Goal: Task Accomplishment & Management: Manage account settings

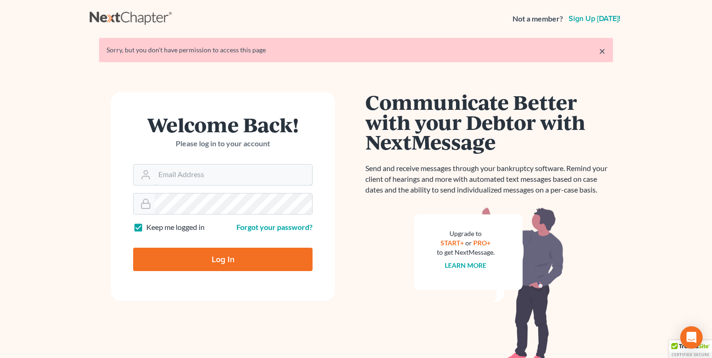
type input "fbravo@dallagolaw.com"
click at [210, 260] on input "Log In" at bounding box center [222, 259] width 179 height 23
type input "Thinking..."
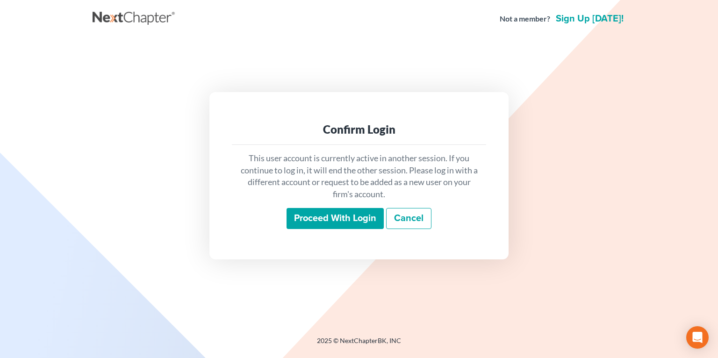
click at [346, 219] on input "Proceed with login" at bounding box center [334, 218] width 97 height 21
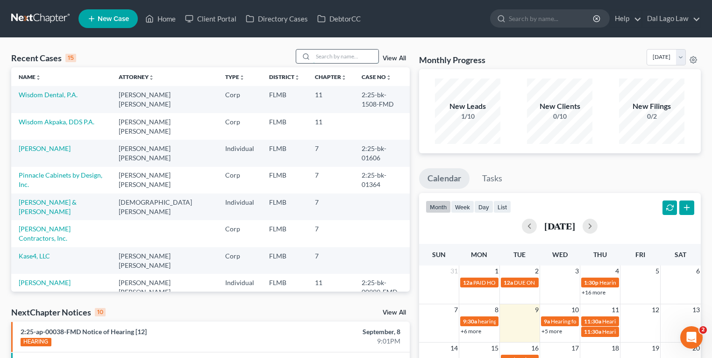
click at [339, 54] on input "search" at bounding box center [345, 57] width 65 height 14
type input "mcnabb"
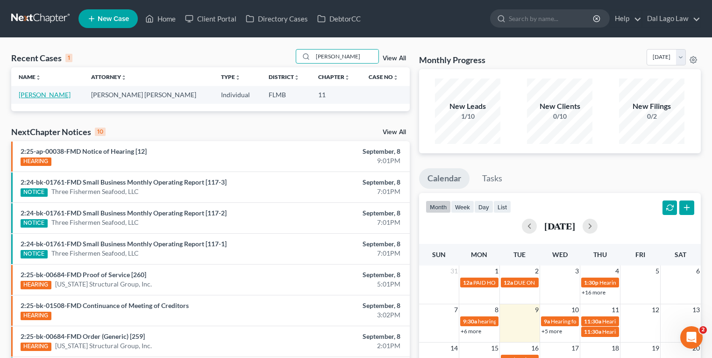
click at [41, 98] on link "[PERSON_NAME]" at bounding box center [45, 95] width 52 height 8
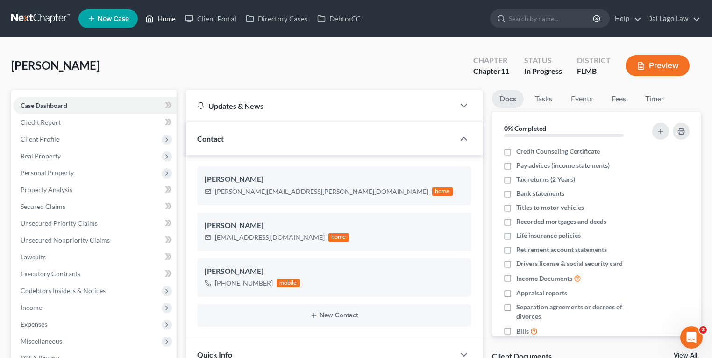
click at [169, 19] on link "Home" at bounding box center [161, 18] width 40 height 17
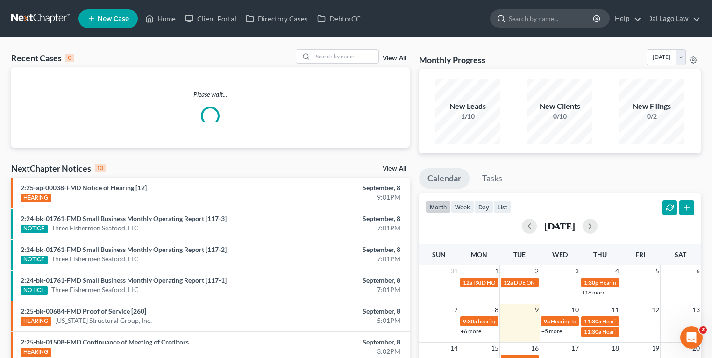
click at [537, 11] on input "search" at bounding box center [552, 18] width 86 height 17
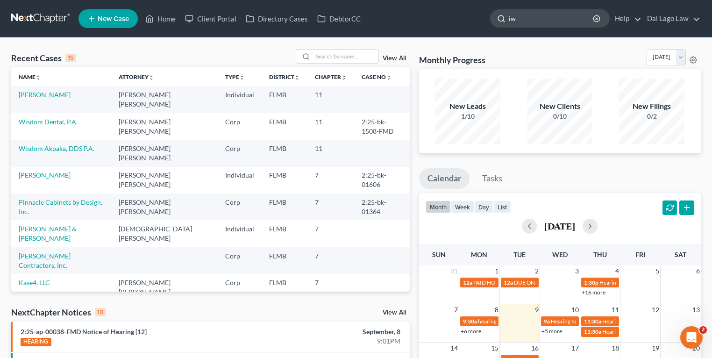
type input "i"
type input "wisdom"
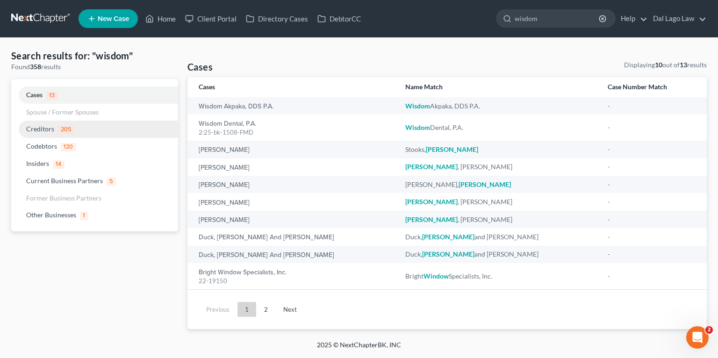
click at [42, 122] on link "Creditors 205" at bounding box center [94, 129] width 167 height 17
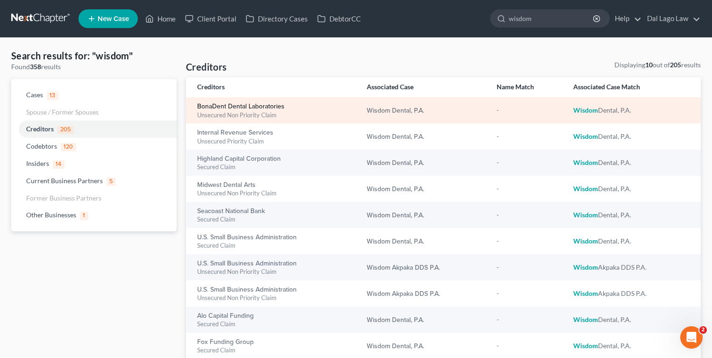
click at [264, 105] on link "BonaDent Dental Laboratories" at bounding box center [240, 106] width 87 height 7
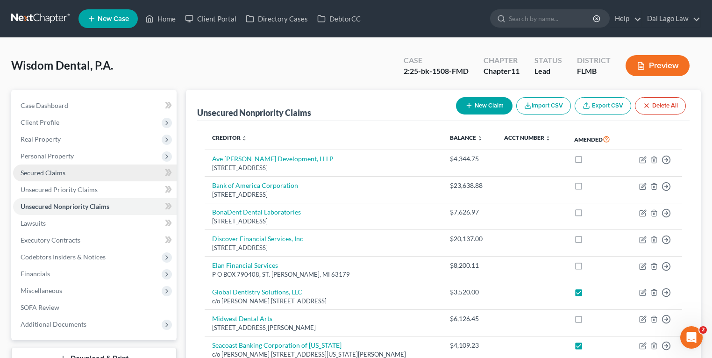
click at [71, 177] on link "Secured Claims" at bounding box center [95, 173] width 164 height 17
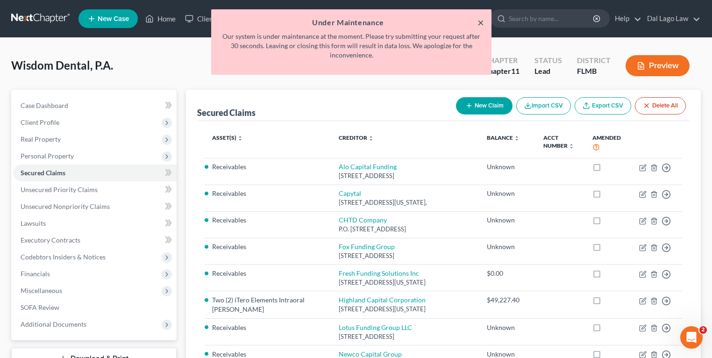
click at [478, 24] on button "×" at bounding box center [481, 22] width 7 height 11
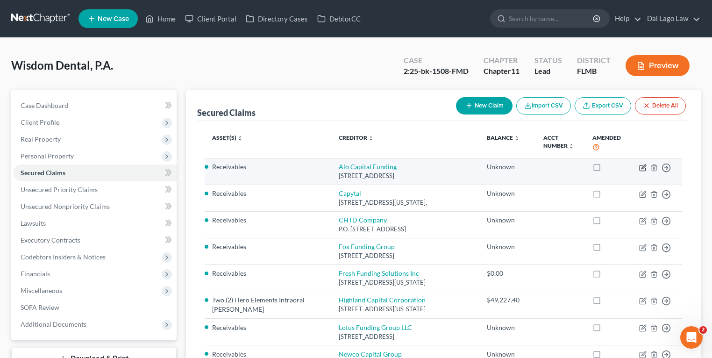
click at [644, 166] on icon "button" at bounding box center [644, 167] width 4 height 4
select select "33"
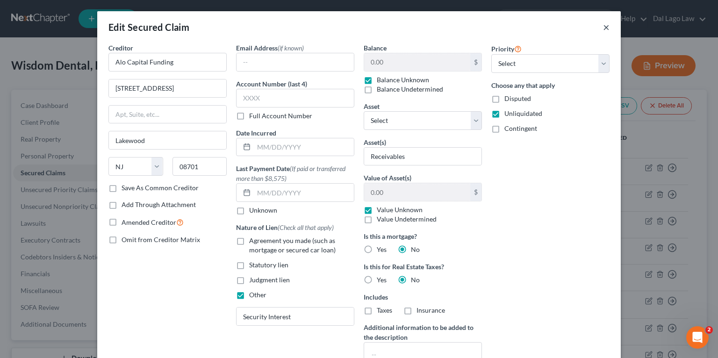
click at [605, 27] on button "×" at bounding box center [606, 26] width 7 height 11
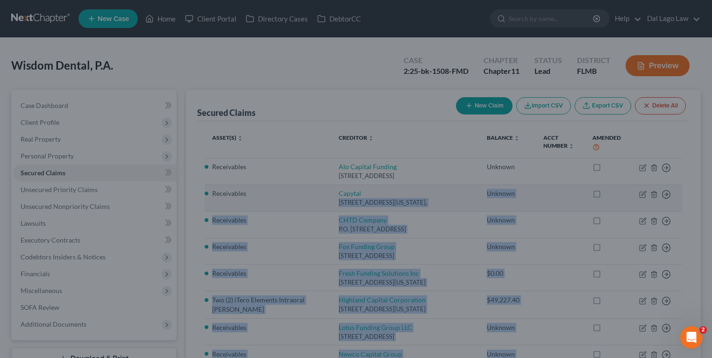
drag, startPoint x: 480, startPoint y: 191, endPoint x: 464, endPoint y: 198, distance: 17.8
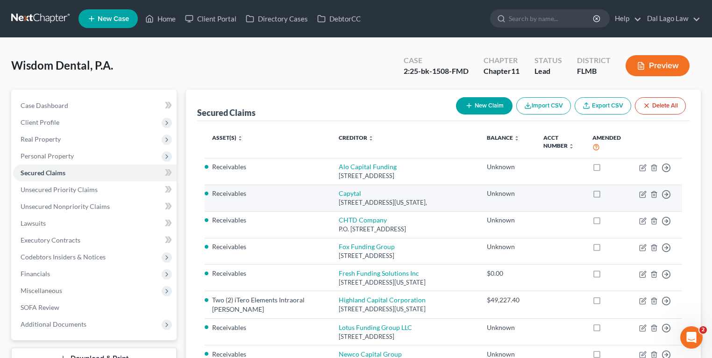
drag, startPoint x: 464, startPoint y: 198, endPoint x: 419, endPoint y: 200, distance: 45.0
click at [419, 200] on div "[STREET_ADDRESS][US_STATE]," at bounding box center [405, 202] width 133 height 9
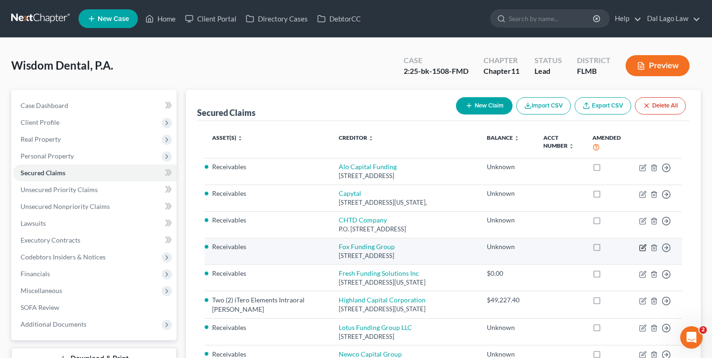
click at [643, 247] on icon "button" at bounding box center [642, 247] width 7 height 7
select select "9"
select select "0"
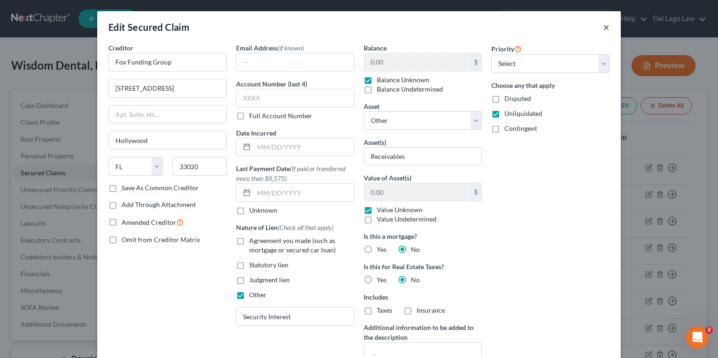
click at [606, 28] on button "×" at bounding box center [606, 26] width 7 height 11
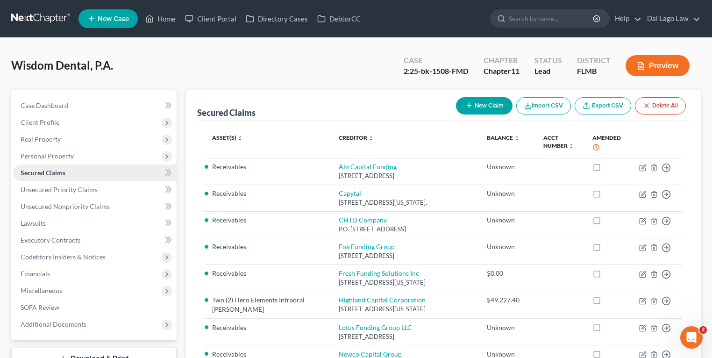
click at [52, 170] on span "Secured Claims" at bounding box center [43, 173] width 45 height 8
click at [43, 106] on span "Case Dashboard" at bounding box center [45, 105] width 48 height 8
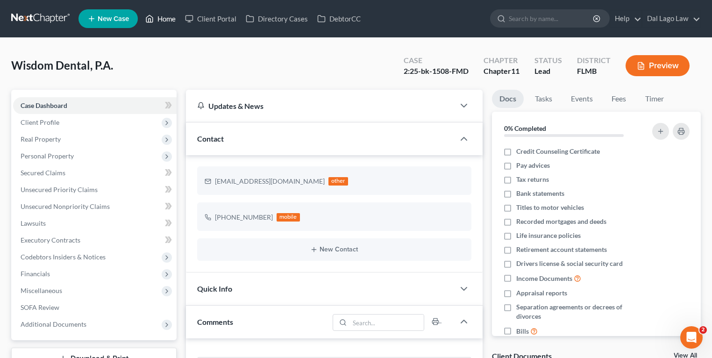
click at [151, 21] on polyline at bounding box center [150, 21] width 2 height 4
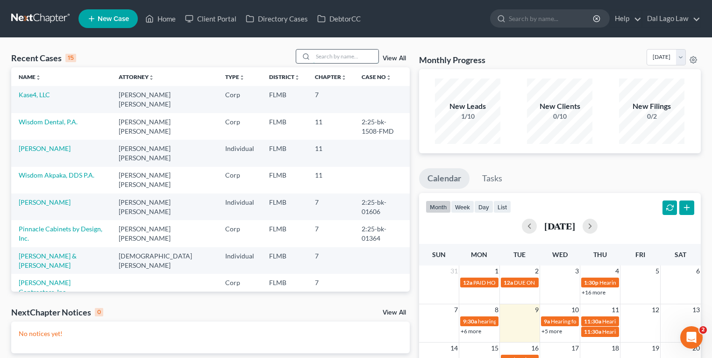
click at [331, 62] on input "search" at bounding box center [345, 57] width 65 height 14
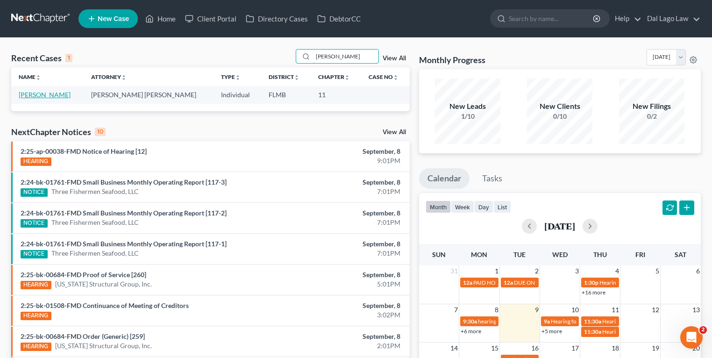
type input "mcnabb"
click at [31, 92] on link "[PERSON_NAME]" at bounding box center [45, 95] width 52 height 8
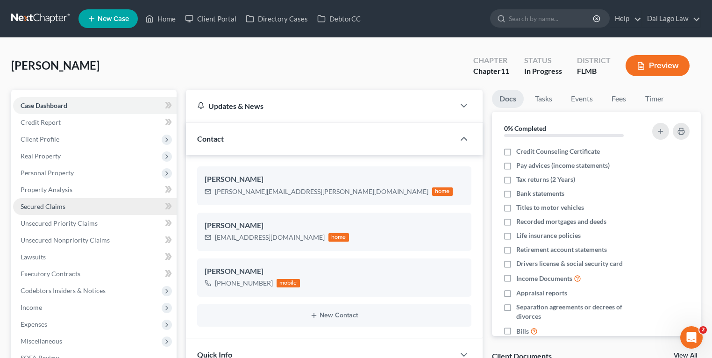
click at [43, 204] on span "Secured Claims" at bounding box center [43, 206] width 45 height 8
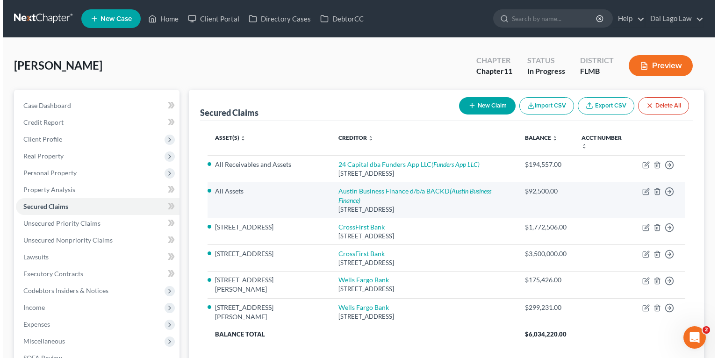
scroll to position [37, 0]
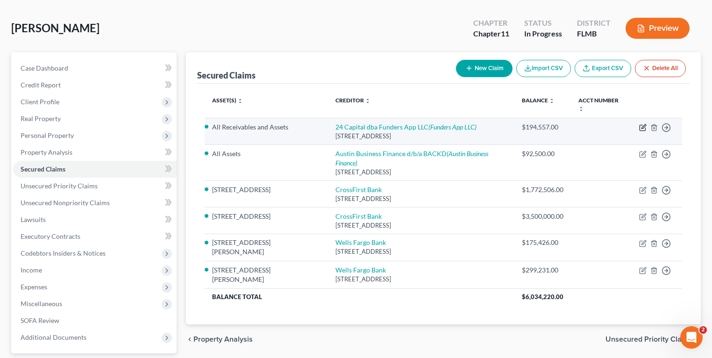
click at [644, 124] on icon "button" at bounding box center [642, 127] width 7 height 7
select select "9"
select select "0"
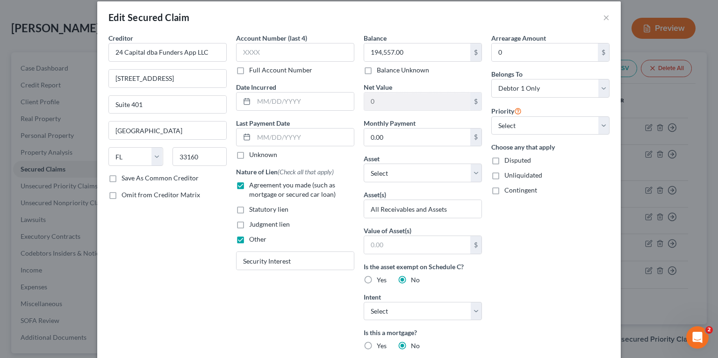
scroll to position [0, 0]
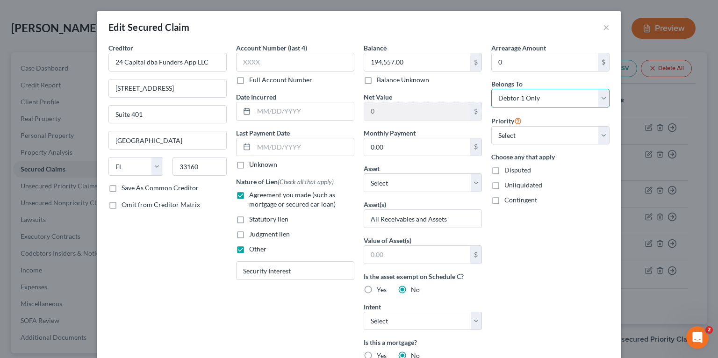
click at [531, 93] on select "Select Debtor 1 Only Debtor 2 Only Debtor 1 And Debtor 2 Only At Least One Of T…" at bounding box center [550, 98] width 118 height 19
click at [603, 28] on button "×" at bounding box center [606, 26] width 7 height 11
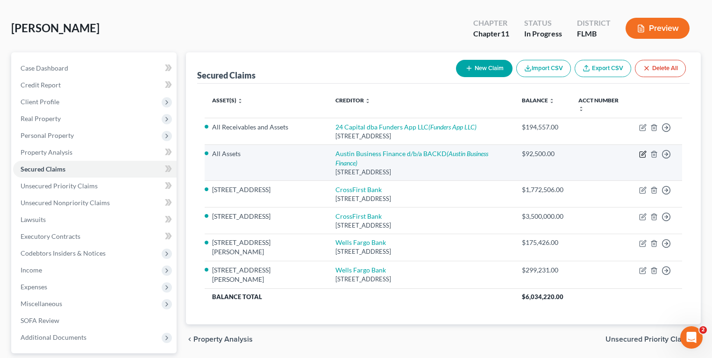
click at [642, 150] on icon "button" at bounding box center [642, 153] width 7 height 7
select select "45"
select select "0"
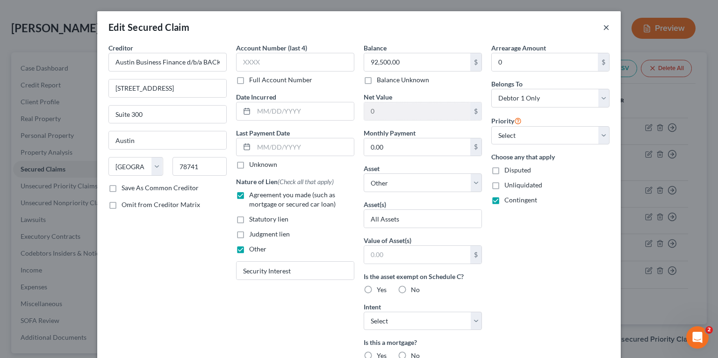
click at [603, 27] on button "×" at bounding box center [606, 26] width 7 height 11
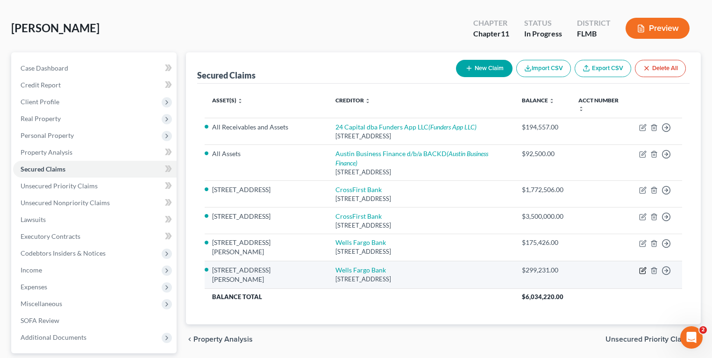
click at [643, 267] on icon "button" at bounding box center [642, 270] width 7 height 7
select select "16"
select select "3"
select select "12"
select select "2"
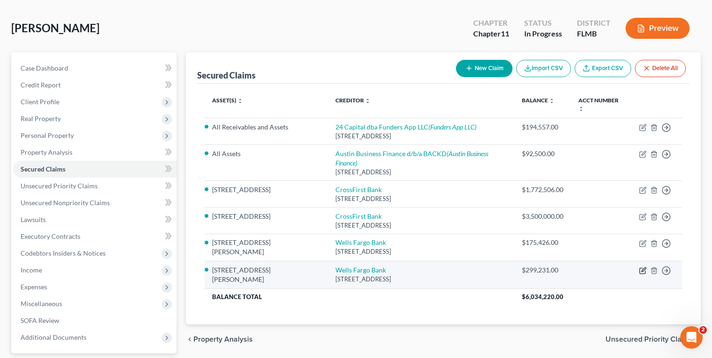
select select "3"
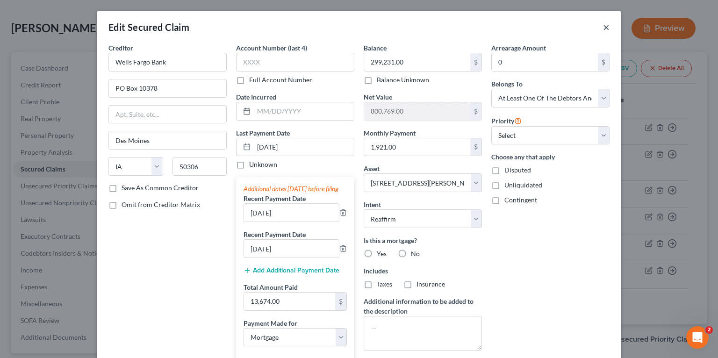
click at [606, 28] on button "×" at bounding box center [606, 26] width 7 height 11
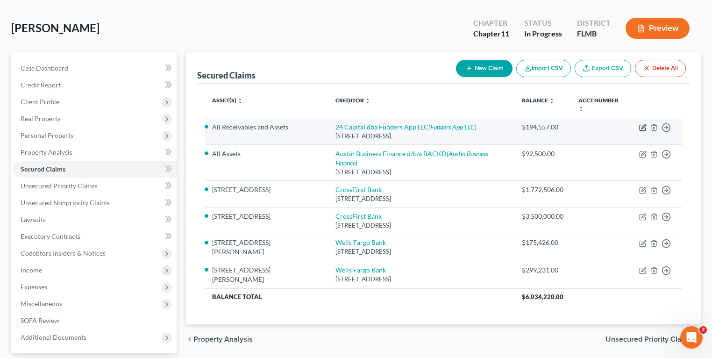
click at [643, 124] on icon "button" at bounding box center [642, 127] width 7 height 7
select select "9"
select select "0"
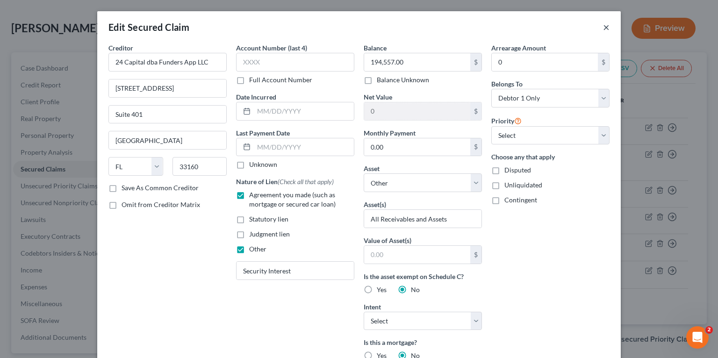
click at [605, 25] on button "×" at bounding box center [606, 26] width 7 height 11
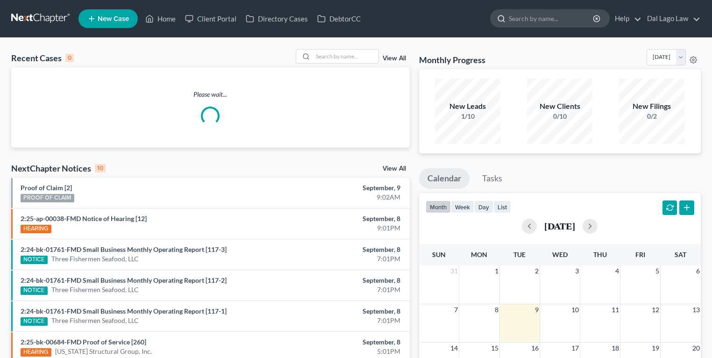
click at [543, 17] on input "search" at bounding box center [552, 18] width 86 height 17
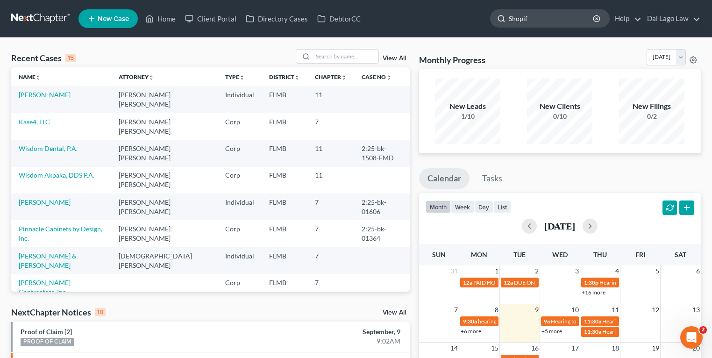
type input "Shopify"
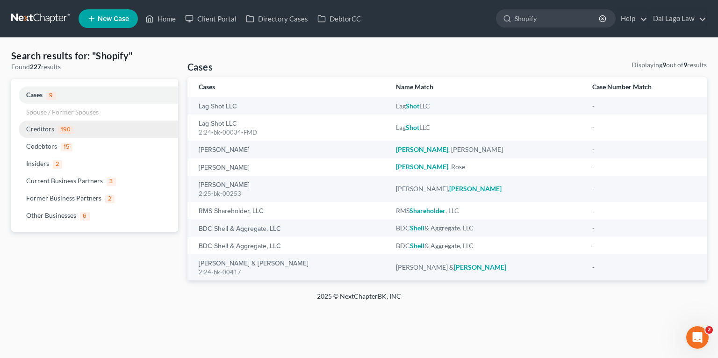
click at [58, 124] on link "Creditors 190" at bounding box center [94, 129] width 167 height 17
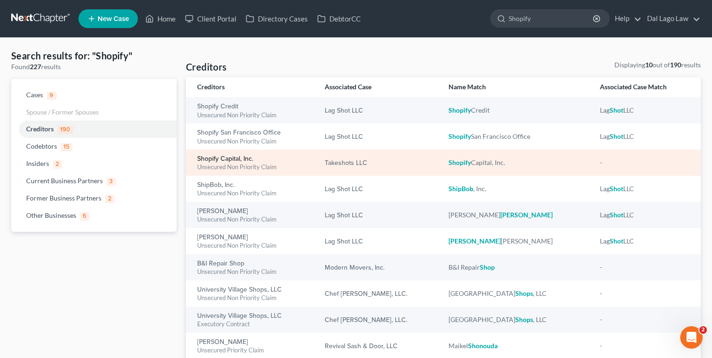
click at [229, 156] on link "Shopify Capital, Inc." at bounding box center [225, 159] width 56 height 7
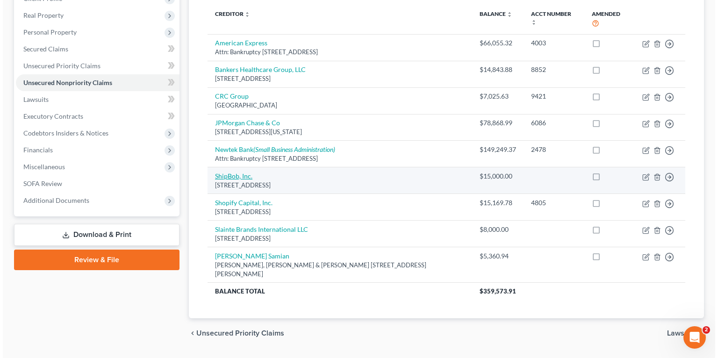
scroll to position [131, 0]
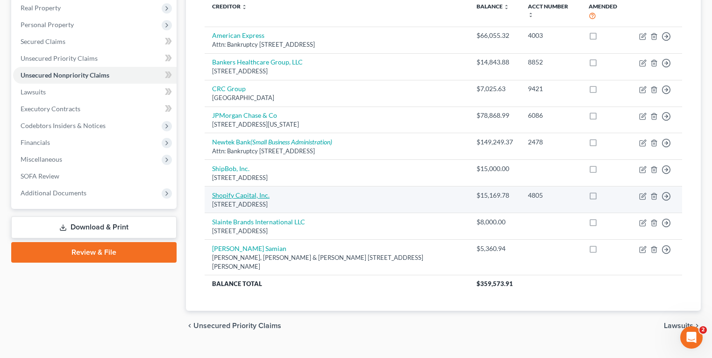
click at [244, 191] on link "Shopify Capital, Inc." at bounding box center [240, 195] width 57 height 8
select select "48"
select select "8"
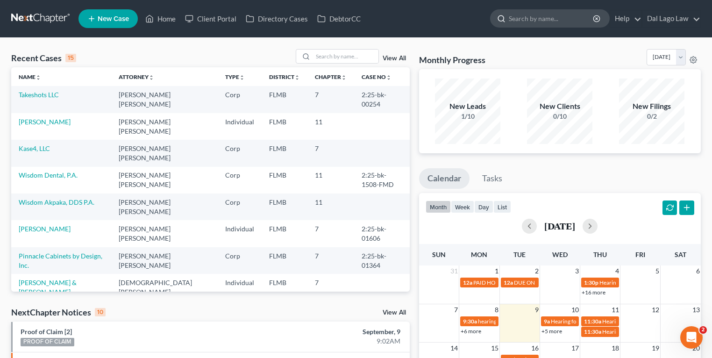
click at [536, 19] on input "search" at bounding box center [552, 18] width 86 height 17
type input "Wisdom"
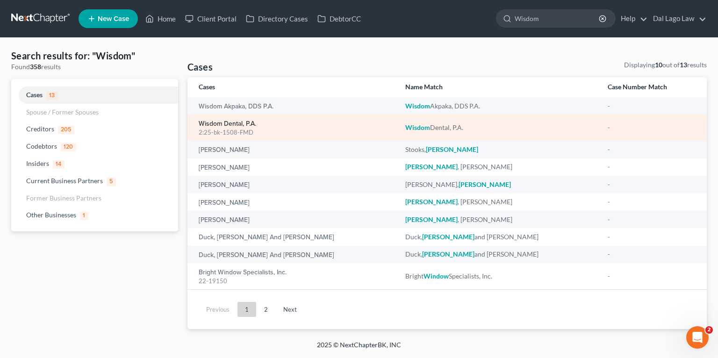
click at [237, 124] on link "Wisdom Dental, P.A." at bounding box center [227, 124] width 57 height 7
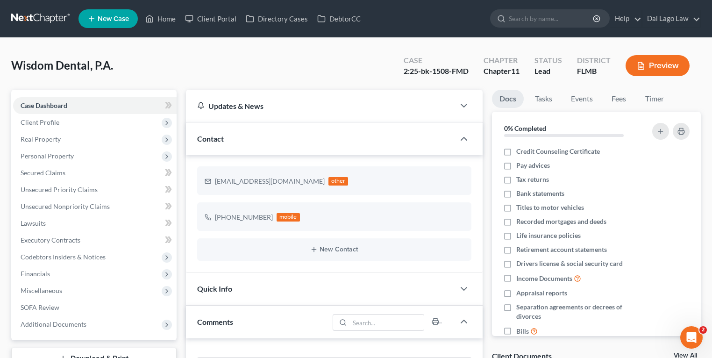
scroll to position [368, 0]
click at [66, 150] on span "Personal Property" at bounding box center [95, 156] width 164 height 17
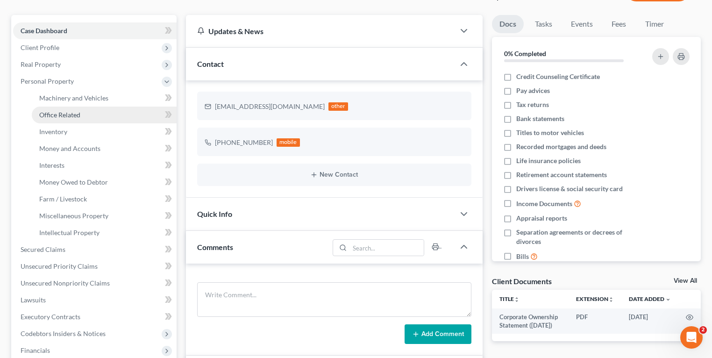
scroll to position [0, 0]
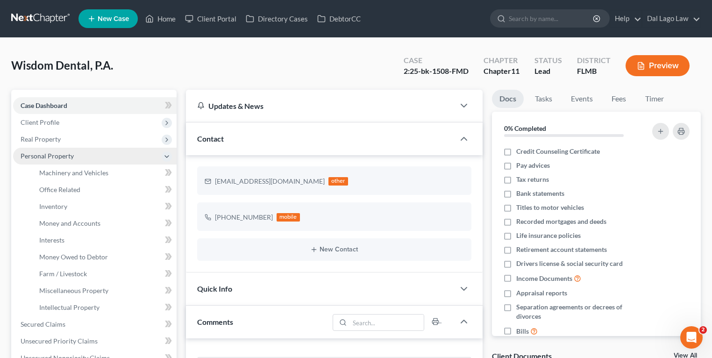
click at [49, 156] on span "Personal Property" at bounding box center [47, 156] width 53 height 8
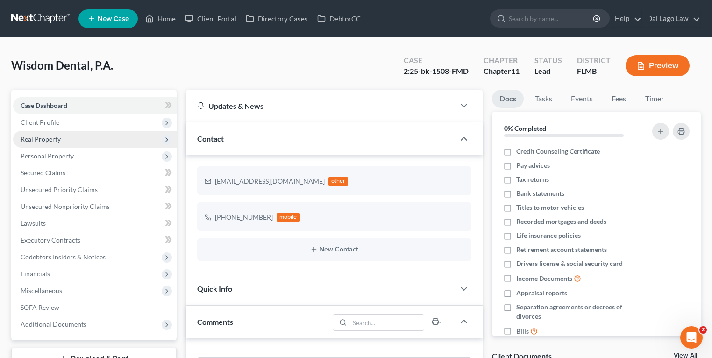
click at [49, 139] on span "Real Property" at bounding box center [41, 139] width 40 height 8
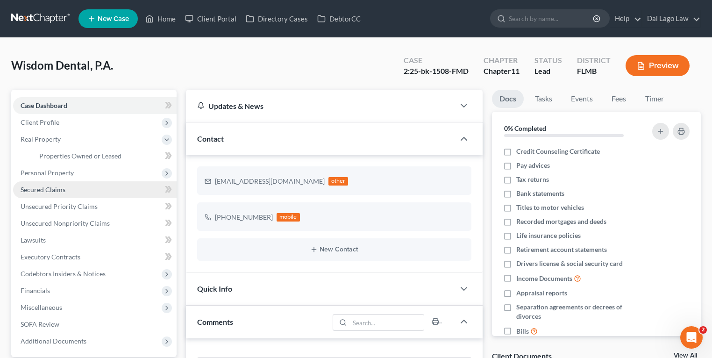
click at [73, 185] on link "Secured Claims" at bounding box center [95, 189] width 164 height 17
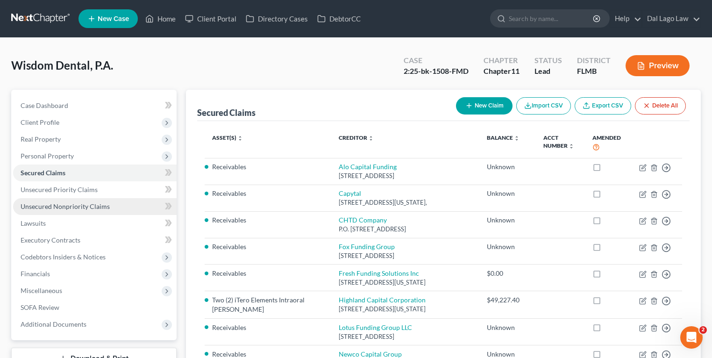
click at [47, 203] on span "Unsecured Nonpriority Claims" at bounding box center [65, 206] width 89 height 8
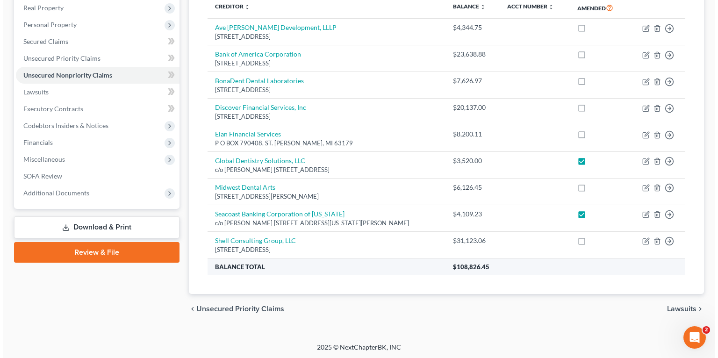
scroll to position [94, 0]
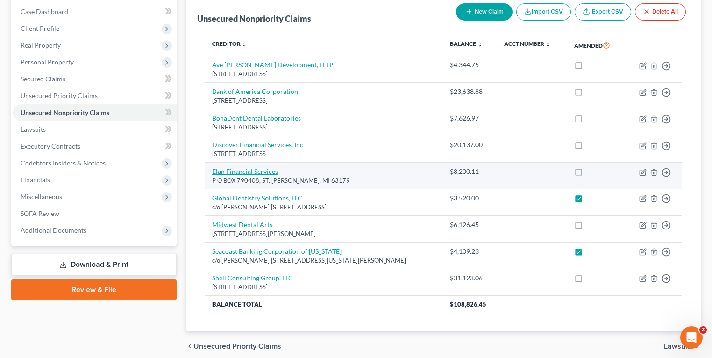
click at [252, 170] on link "Elan Financial Services" at bounding box center [245, 171] width 66 height 8
select select "23"
select select "2"
select select "9"
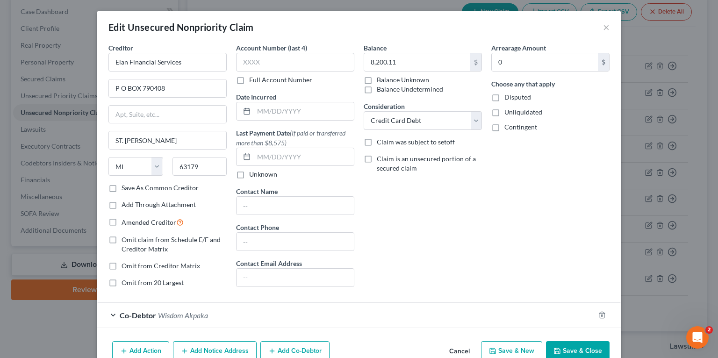
scroll to position [0, 0]
click at [175, 322] on div "Co-Debtor Wisdom Akpaka" at bounding box center [345, 315] width 497 height 25
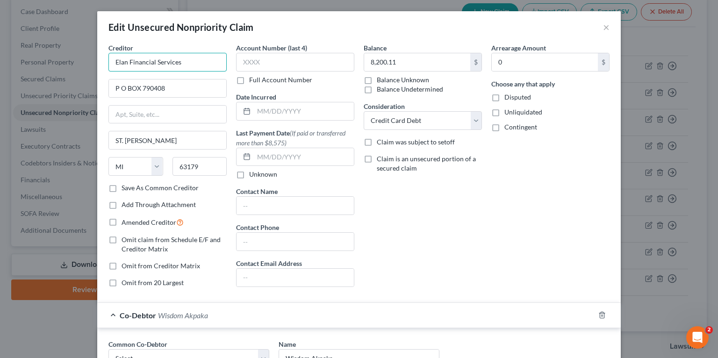
click at [215, 66] on input "Elan Financial Services" at bounding box center [167, 62] width 118 height 19
drag, startPoint x: 571, startPoint y: 124, endPoint x: 594, endPoint y: 62, distance: 66.8
click at [572, 123] on div "Contingent" at bounding box center [550, 126] width 118 height 9
click at [603, 26] on button "×" at bounding box center [606, 26] width 7 height 11
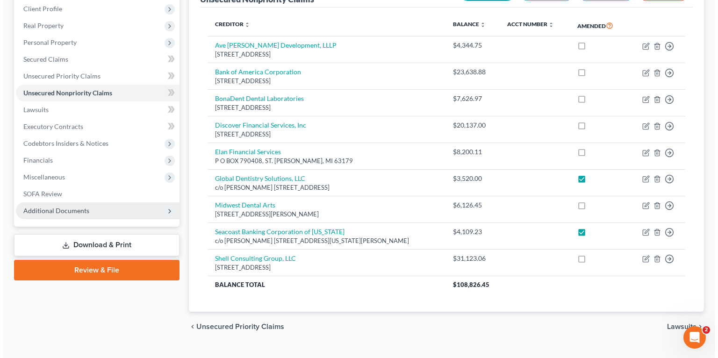
scroll to position [131, 0]
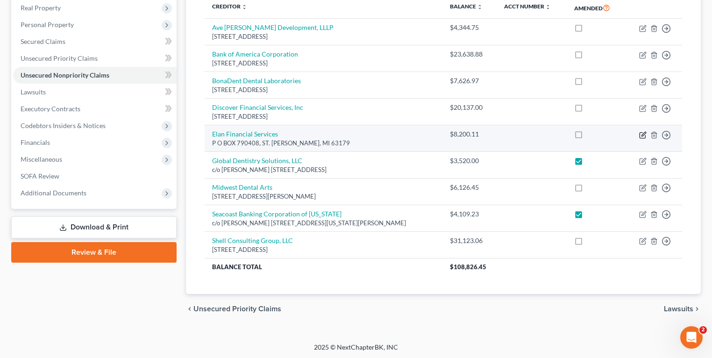
click at [640, 132] on icon "button" at bounding box center [642, 134] width 7 height 7
select select "23"
select select "2"
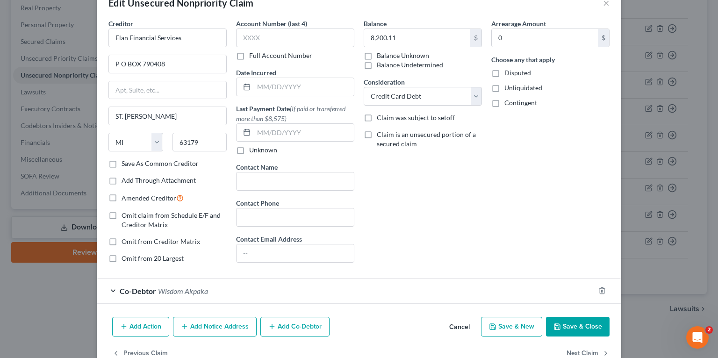
scroll to position [47, 0]
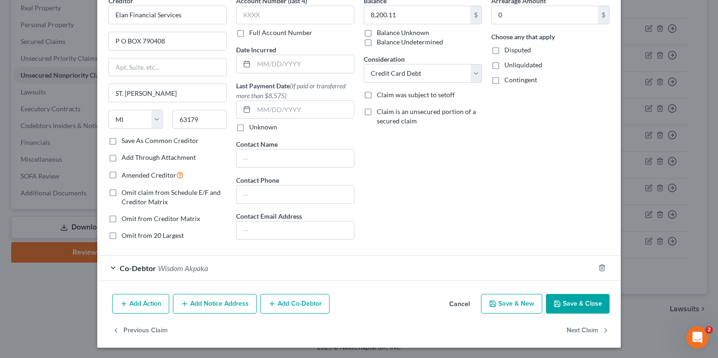
click at [229, 302] on button "Add Notice Address" at bounding box center [215, 304] width 84 height 20
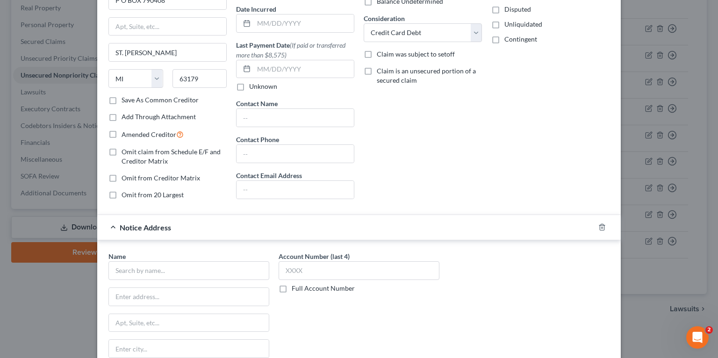
scroll to position [159, 0]
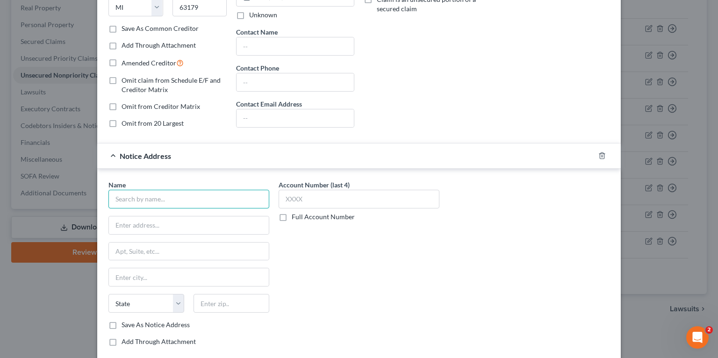
click at [183, 199] on input "text" at bounding box center [188, 199] width 161 height 19
type input "U.S. Bank National Association dba Elan Financial Services"
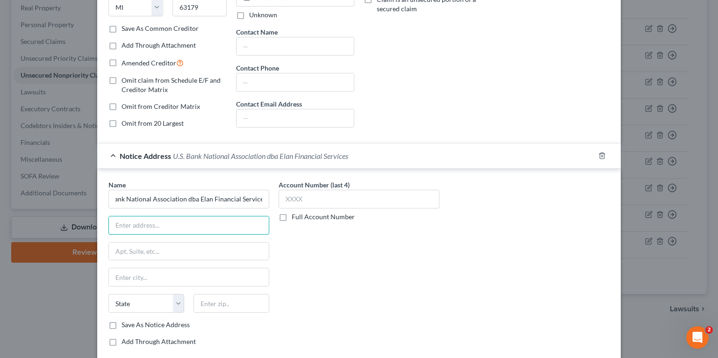
scroll to position [0, 0]
type input "Bankruptcy Department"
click at [158, 262] on div "Name * U.S. Bank National Association dba Elan Financial Services Bankruptcy De…" at bounding box center [188, 255] width 161 height 150
click at [154, 243] on input "text" at bounding box center [189, 252] width 160 height 18
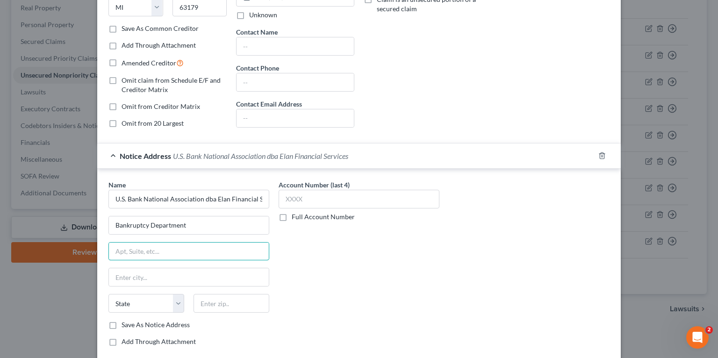
paste input "PO Box 108"
type input "PO Box 108"
click at [189, 274] on input "text" at bounding box center [189, 277] width 160 height 18
paste input "Saint Louis"
type input "Saint Louis"
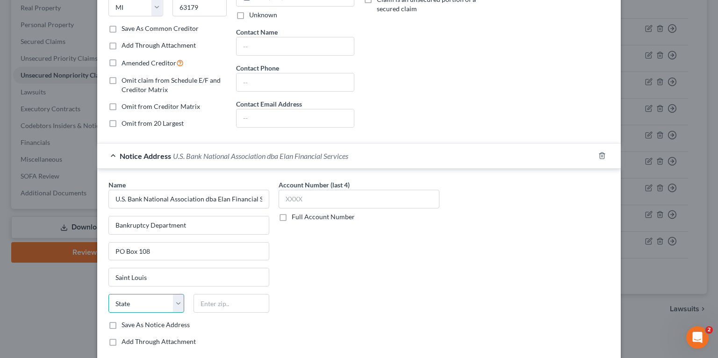
click at [148, 307] on select "State [US_STATE] AK AR AZ CA CO CT DE DC [GEOGRAPHIC_DATA] [GEOGRAPHIC_DATA] GU…" at bounding box center [146, 303] width 76 height 19
select select "26"
click at [108, 294] on select "State [US_STATE] AK AR AZ CA CO CT DE DC [GEOGRAPHIC_DATA] [GEOGRAPHIC_DATA] GU…" at bounding box center [146, 303] width 76 height 19
click at [204, 304] on input "text" at bounding box center [231, 303] width 76 height 19
paste input "63166-0108"
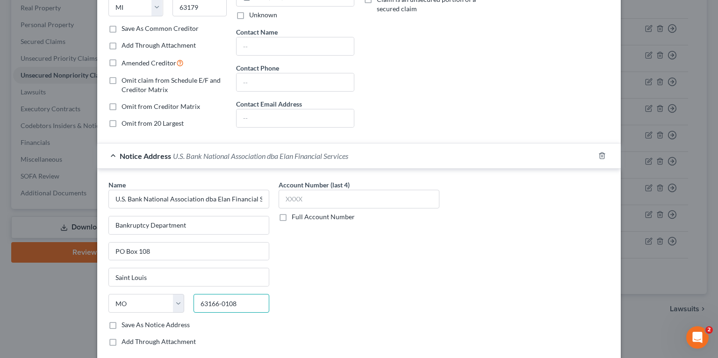
type input "63166-0108"
click at [374, 308] on div "Account Number (last 4) Full Account Number" at bounding box center [359, 267] width 170 height 174
click at [142, 323] on label "Save As Notice Address" at bounding box center [156, 324] width 68 height 9
click at [131, 323] on input "Save As Notice Address" at bounding box center [128, 323] width 6 height 6
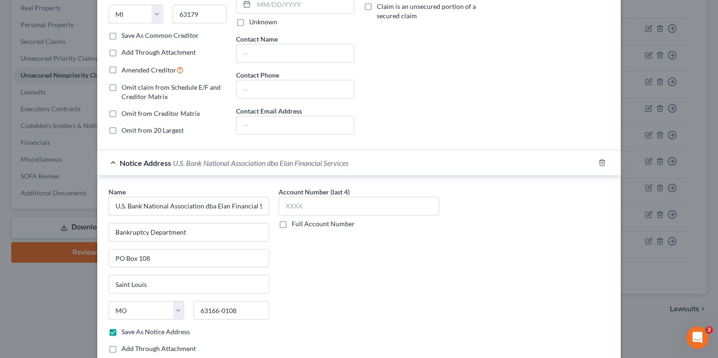
scroll to position [265, 0]
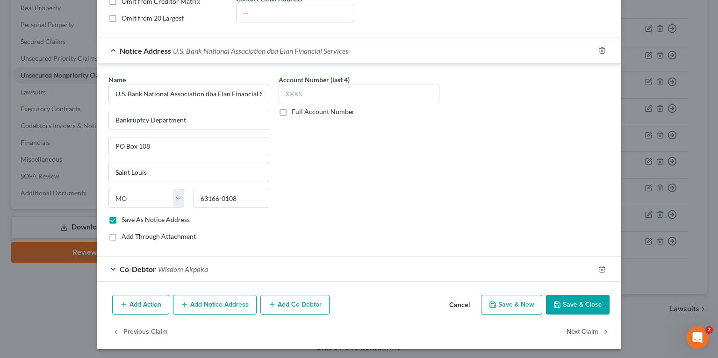
click at [572, 300] on button "Save & Close" at bounding box center [578, 305] width 64 height 20
checkbox input "false"
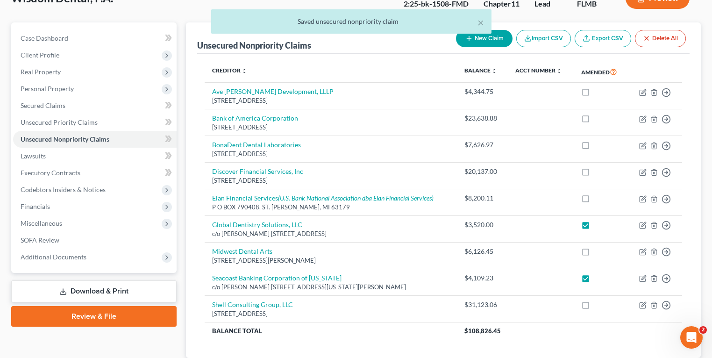
scroll to position [0, 0]
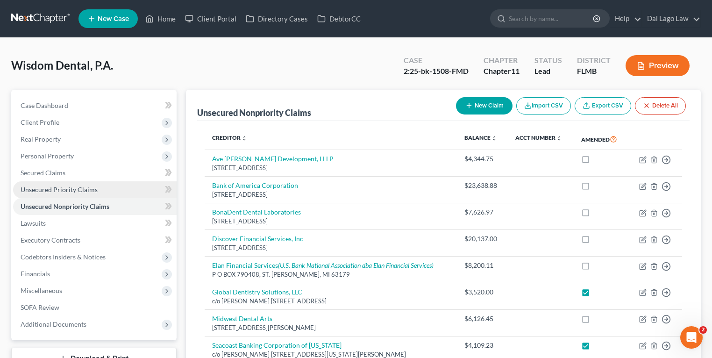
click at [70, 186] on span "Unsecured Priority Claims" at bounding box center [59, 190] width 77 height 8
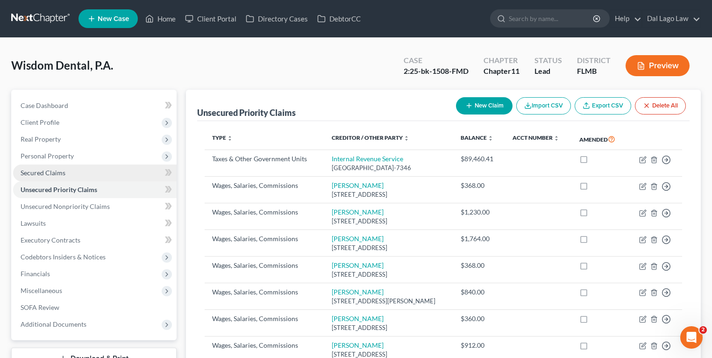
click at [51, 175] on span "Secured Claims" at bounding box center [43, 173] width 45 height 8
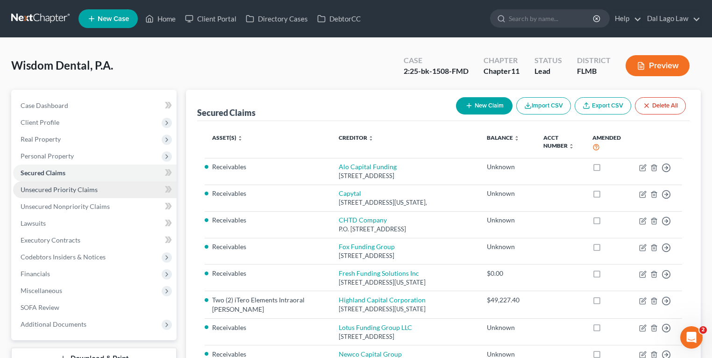
click at [93, 186] on span "Unsecured Priority Claims" at bounding box center [59, 190] width 77 height 8
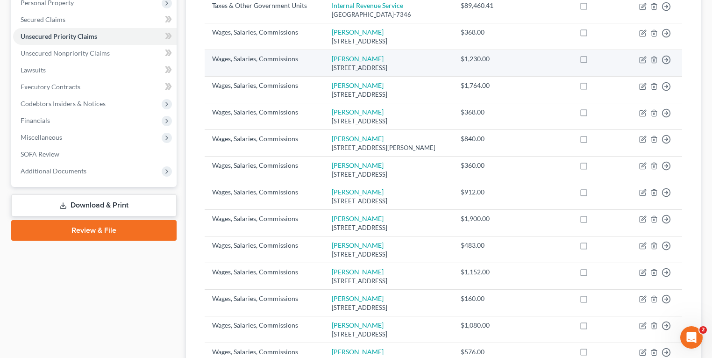
scroll to position [150, 0]
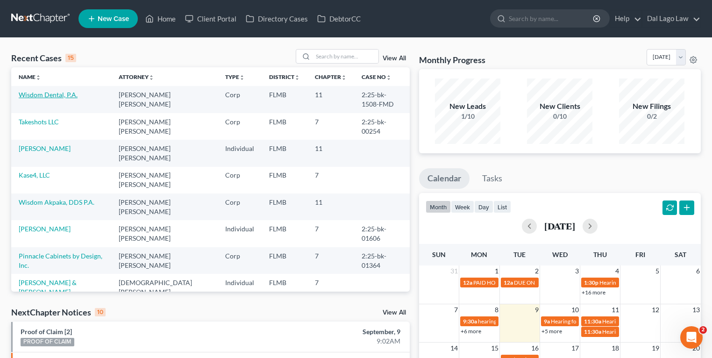
click at [48, 92] on link "Wisdom Dental, P.A." at bounding box center [48, 95] width 59 height 8
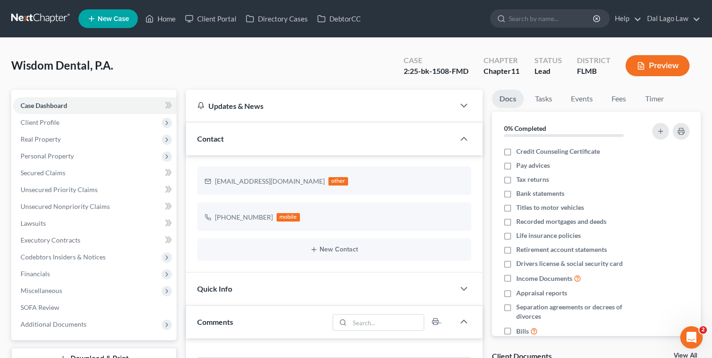
scroll to position [368, 0]
click at [358, 17] on input "search" at bounding box center [552, 18] width 86 height 17
type input "ave Maria dentistry"
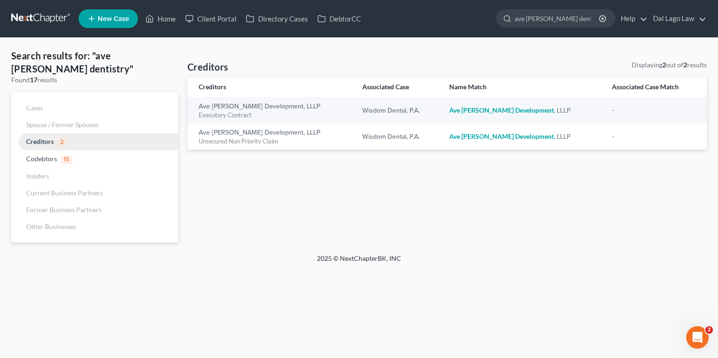
click at [44, 142] on span "Creditors" at bounding box center [40, 141] width 28 height 8
click at [50, 158] on span "Codebtors" at bounding box center [41, 159] width 31 height 8
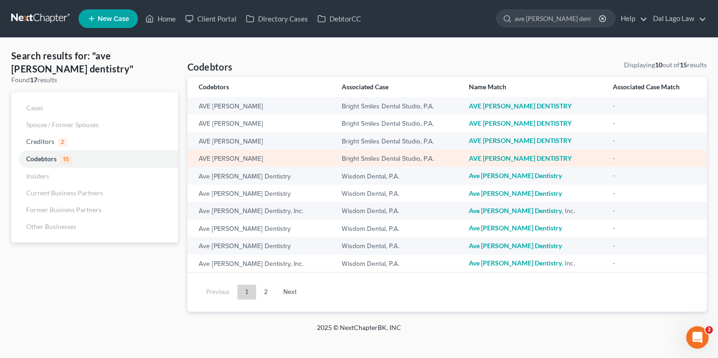
click at [334, 160] on td "Bright Smiles Dental Studio, P.A." at bounding box center [397, 158] width 127 height 17
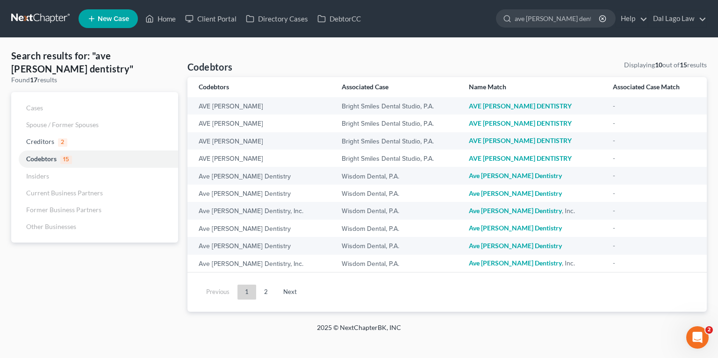
click at [358, 95] on th "Name Match" at bounding box center [533, 87] width 144 height 20
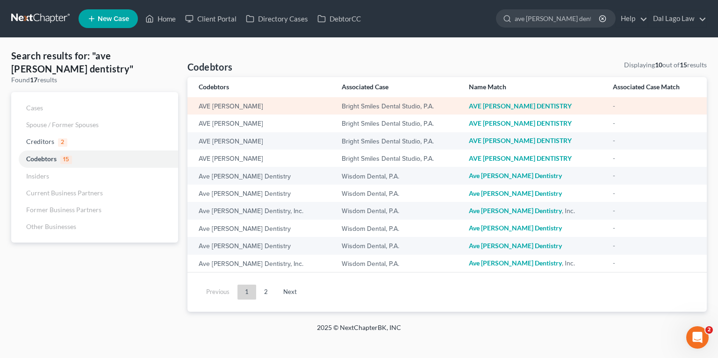
click at [358, 112] on td "AVE MARIA DENTISTRY" at bounding box center [533, 105] width 144 height 17
click at [358, 107] on em "DENTISTRY" at bounding box center [554, 106] width 35 height 8
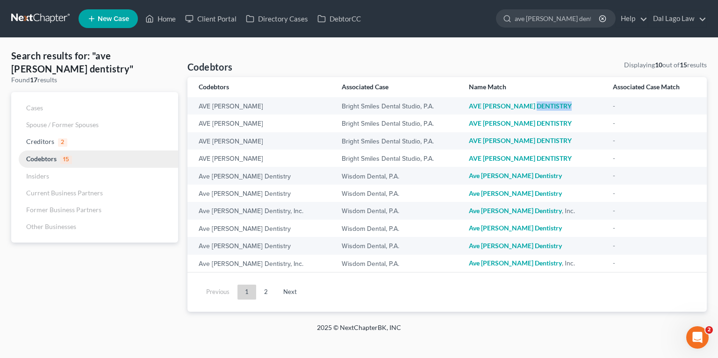
click at [67, 159] on span "15" at bounding box center [66, 160] width 12 height 8
click at [170, 15] on link "Home" at bounding box center [161, 18] width 40 height 17
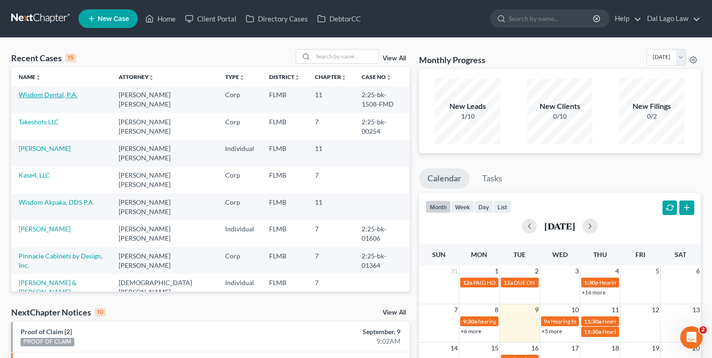
click at [37, 93] on link "Wisdom Dental, P.A." at bounding box center [48, 95] width 59 height 8
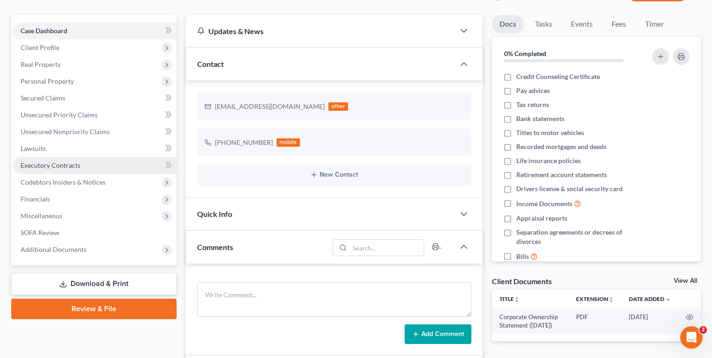
scroll to position [368, 0]
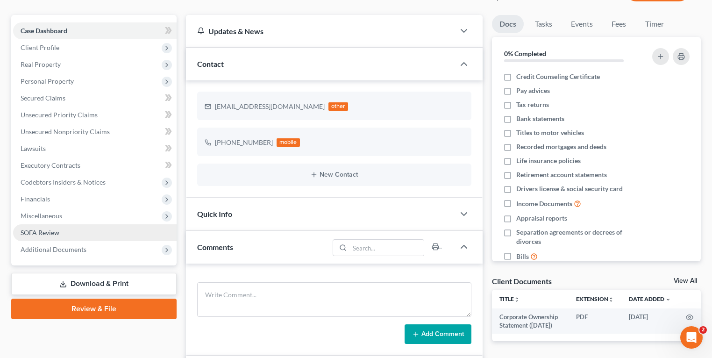
click at [68, 231] on link "SOFA Review" at bounding box center [95, 232] width 164 height 17
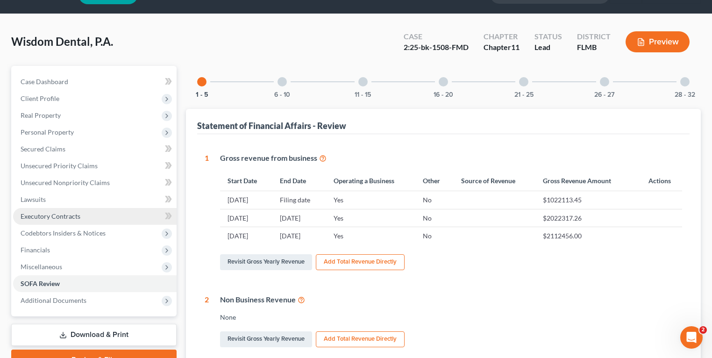
scroll to position [37, 0]
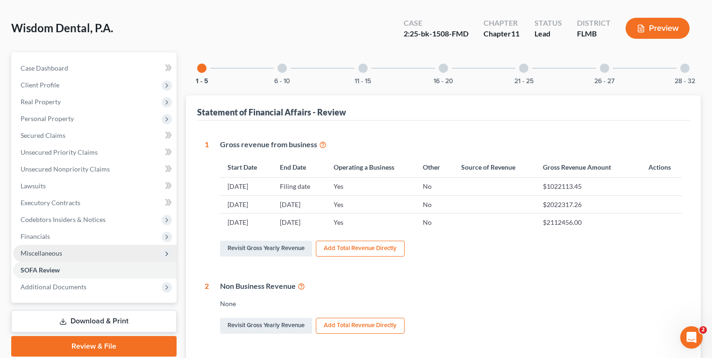
click at [67, 256] on span "Miscellaneous" at bounding box center [95, 253] width 164 height 17
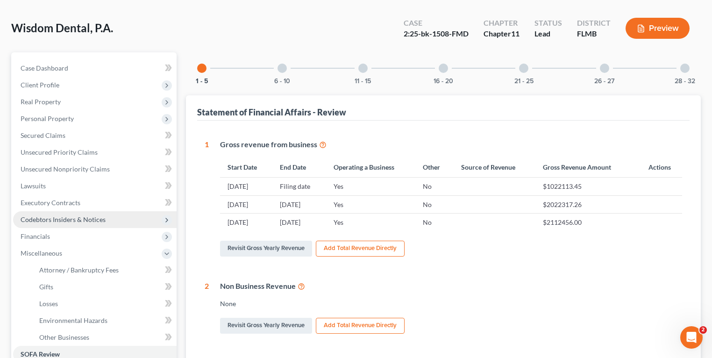
click at [72, 222] on span "Codebtors Insiders & Notices" at bounding box center [63, 219] width 85 height 8
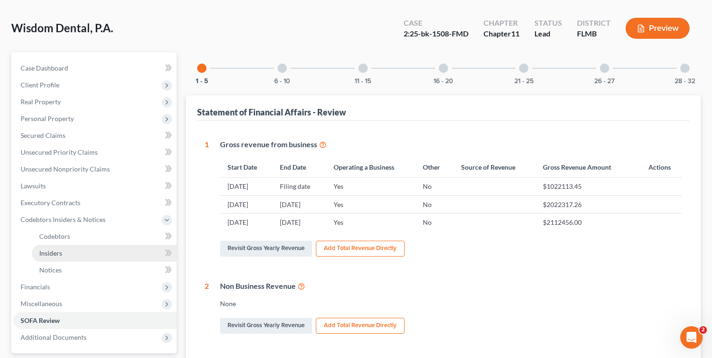
click at [67, 253] on link "Insiders" at bounding box center [104, 253] width 145 height 17
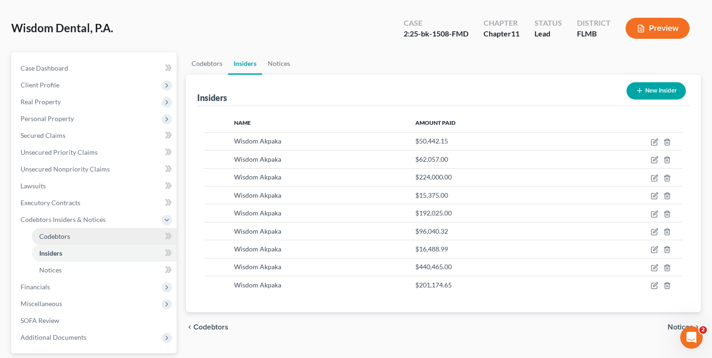
click at [93, 229] on link "Codebtors" at bounding box center [104, 236] width 145 height 17
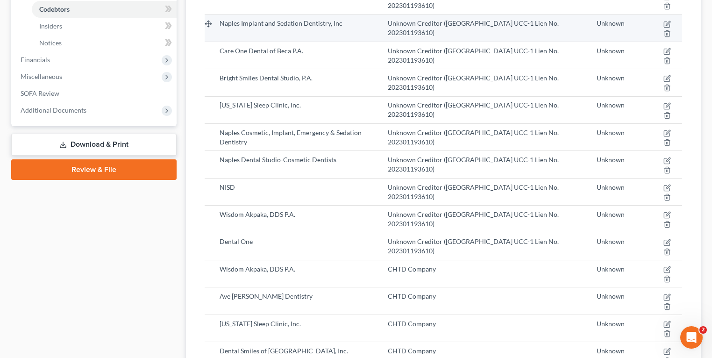
scroll to position [299, 0]
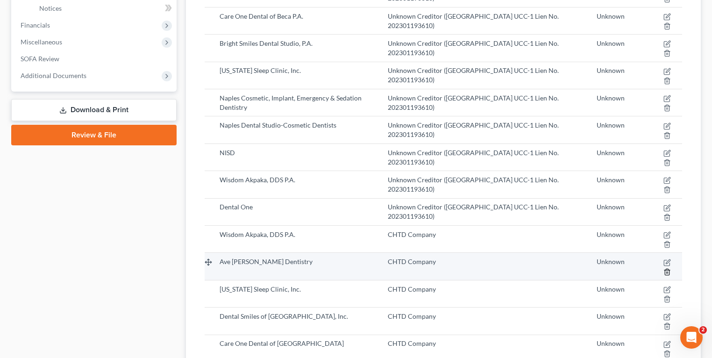
click at [358, 268] on icon "button" at bounding box center [667, 271] width 7 height 7
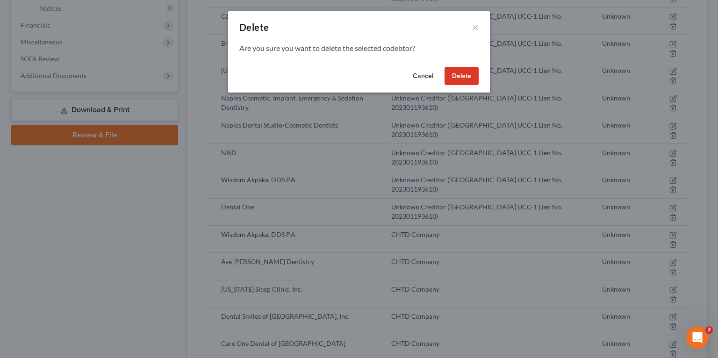
click at [358, 77] on button "Delete" at bounding box center [461, 76] width 34 height 19
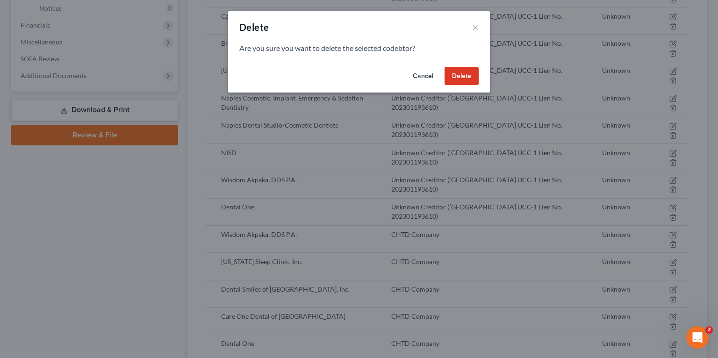
click at [358, 77] on button "Delete" at bounding box center [461, 76] width 34 height 19
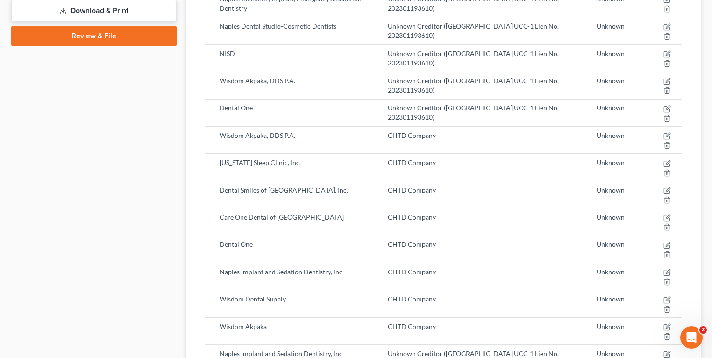
scroll to position [411, 0]
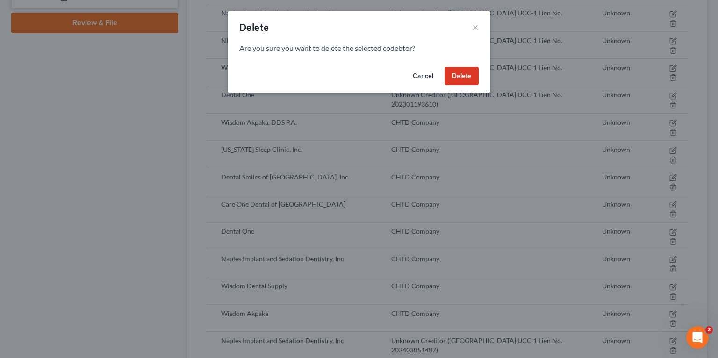
click at [358, 81] on button "Delete" at bounding box center [461, 76] width 34 height 19
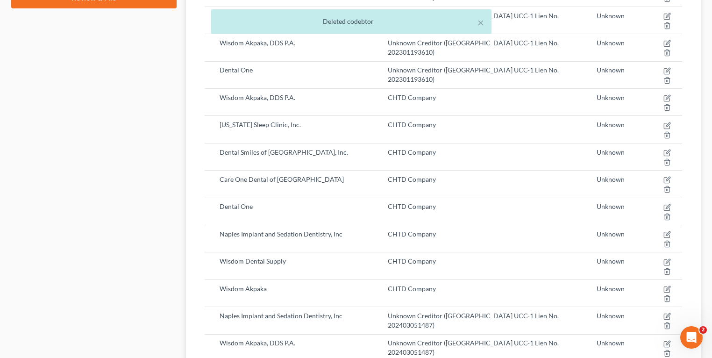
scroll to position [449, 0]
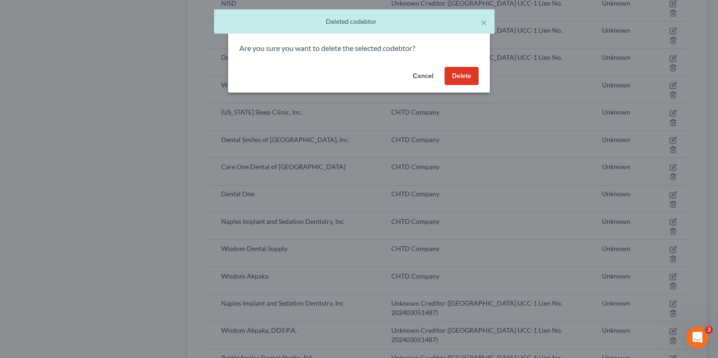
click at [358, 76] on button "Delete" at bounding box center [461, 76] width 34 height 19
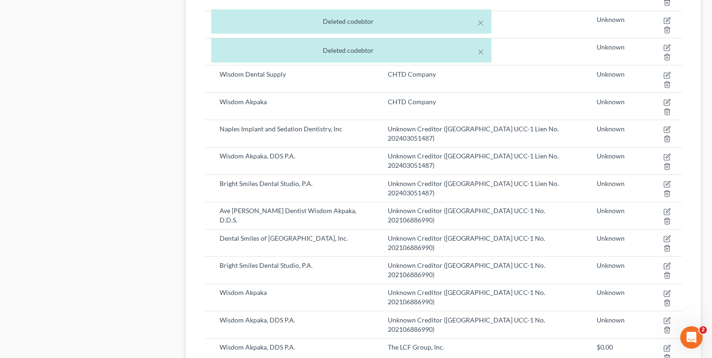
scroll to position [673, 0]
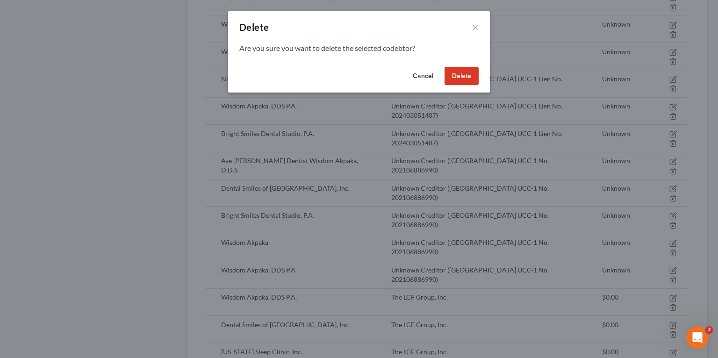
click at [358, 79] on button "Cancel" at bounding box center [423, 76] width 36 height 19
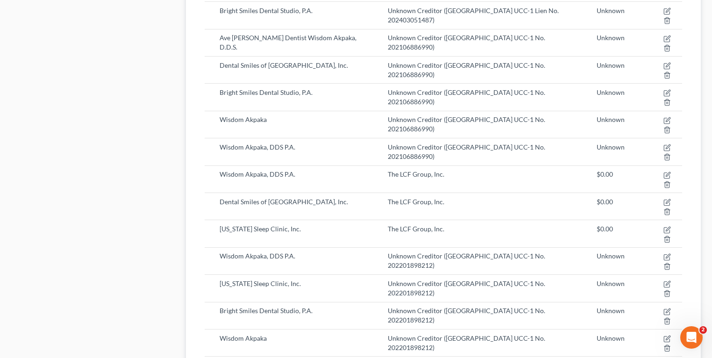
scroll to position [860, 0]
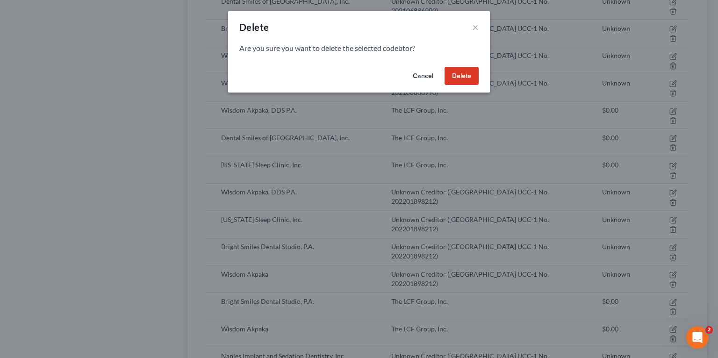
click at [358, 79] on button "Delete" at bounding box center [461, 76] width 34 height 19
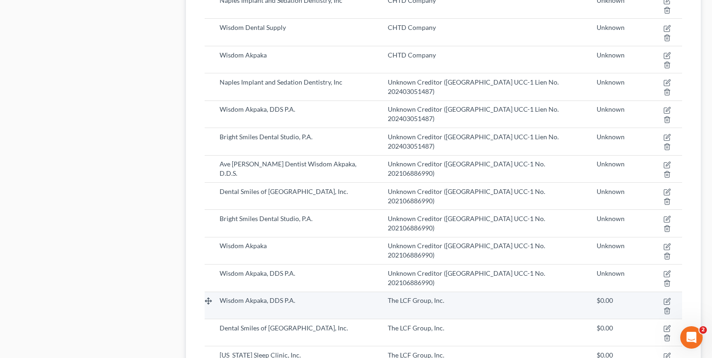
scroll to position [673, 0]
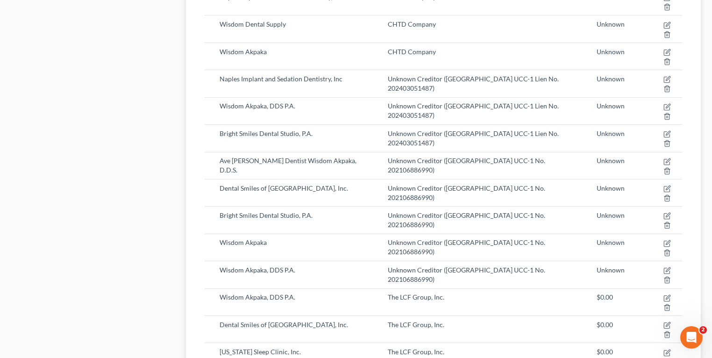
drag, startPoint x: 508, startPoint y: 272, endPoint x: 553, endPoint y: 272, distance: 44.9
copy span "202500684030"
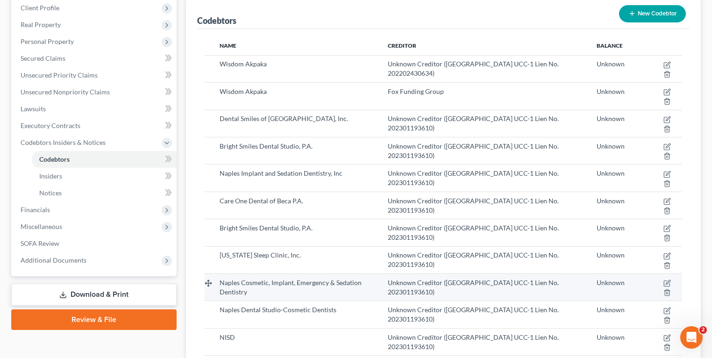
scroll to position [0, 0]
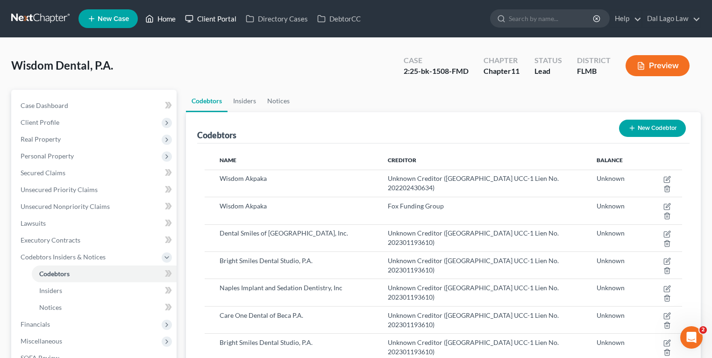
click at [167, 17] on link "Home" at bounding box center [161, 18] width 40 height 17
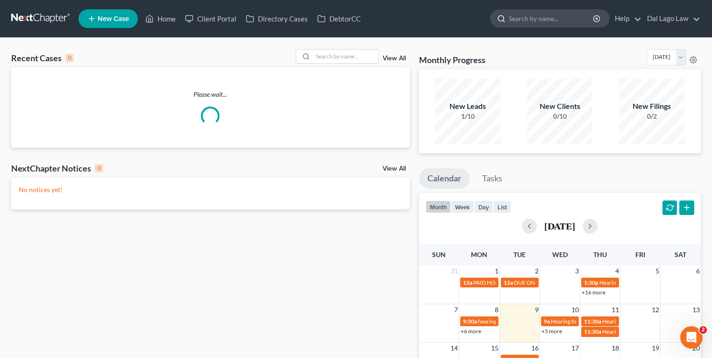
click at [358, 25] on input "search" at bounding box center [552, 18] width 86 height 17
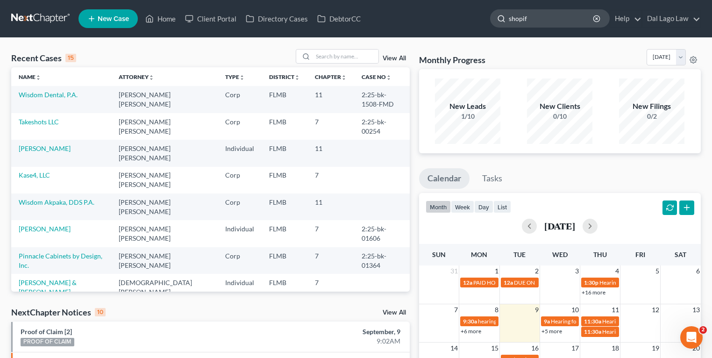
type input "shopify"
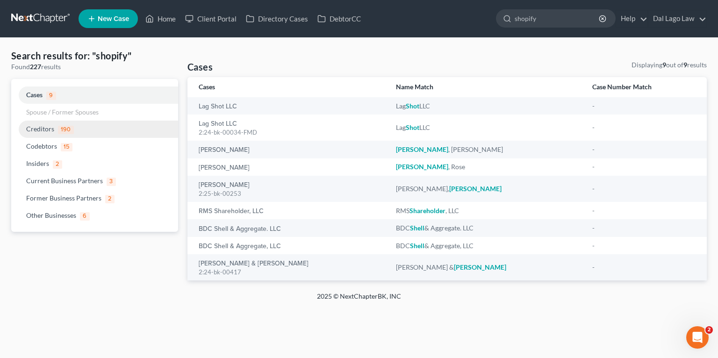
click at [49, 132] on link "Creditors 190" at bounding box center [94, 129] width 167 height 17
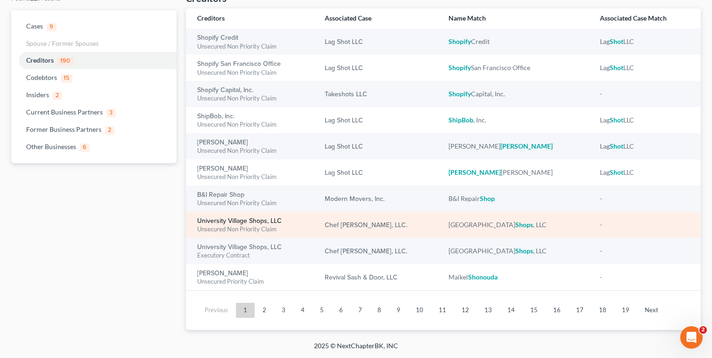
scroll to position [31, 0]
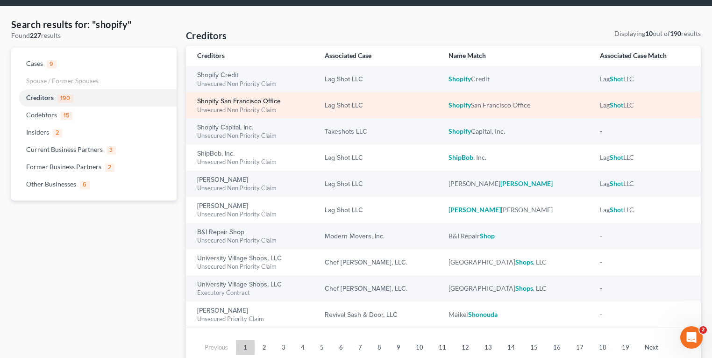
click at [256, 101] on link "Shopify San Francisco Office" at bounding box center [239, 101] width 84 height 7
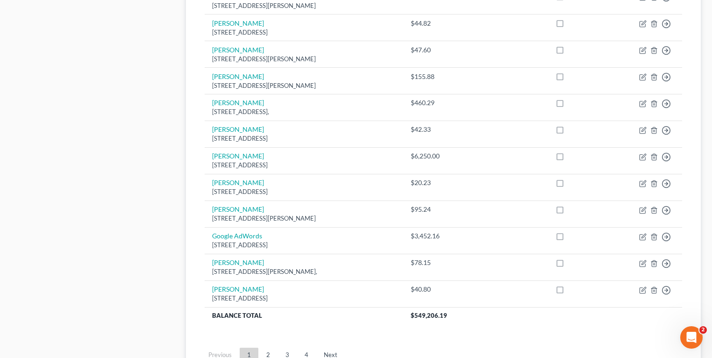
scroll to position [737, 0]
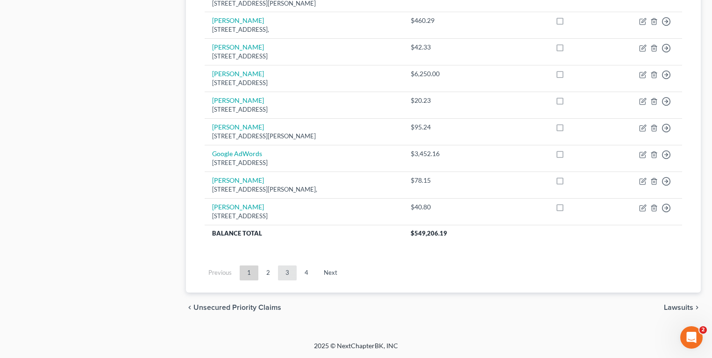
click at [293, 276] on link "3" at bounding box center [287, 272] width 19 height 15
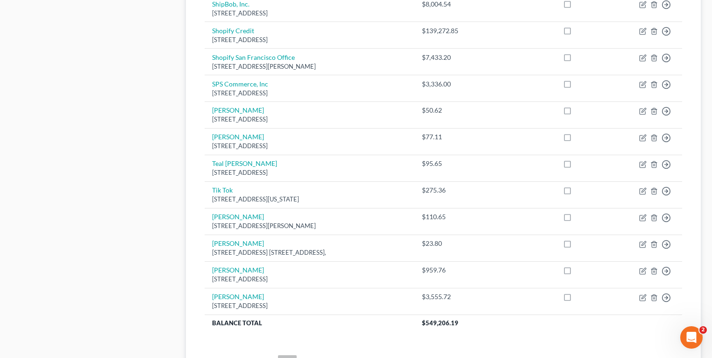
scroll to position [721, 0]
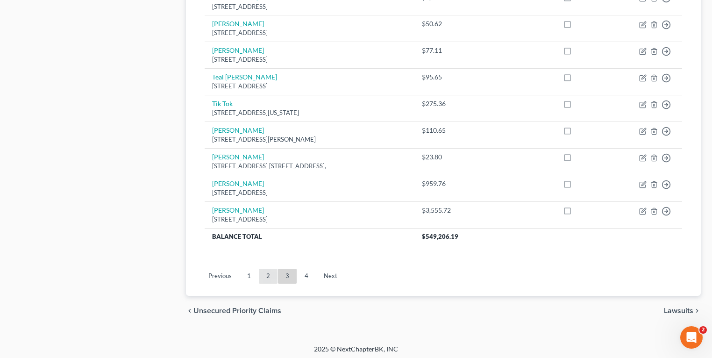
click at [273, 272] on link "2" at bounding box center [268, 276] width 19 height 15
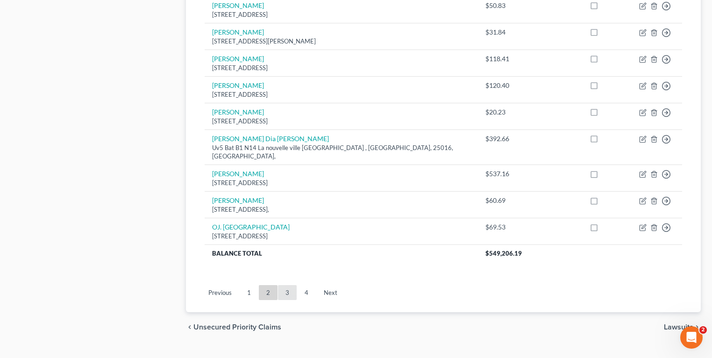
click at [285, 285] on link "3" at bounding box center [287, 292] width 19 height 15
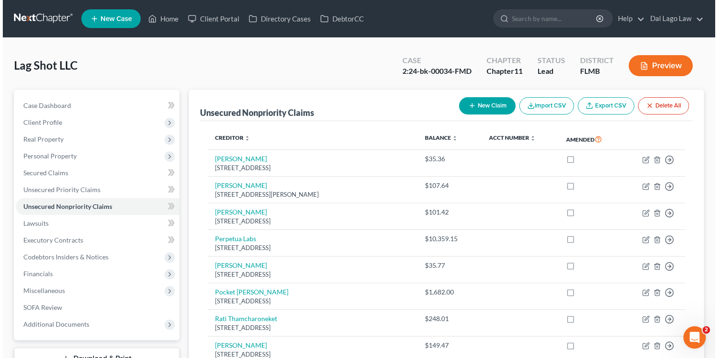
scroll to position [484, 0]
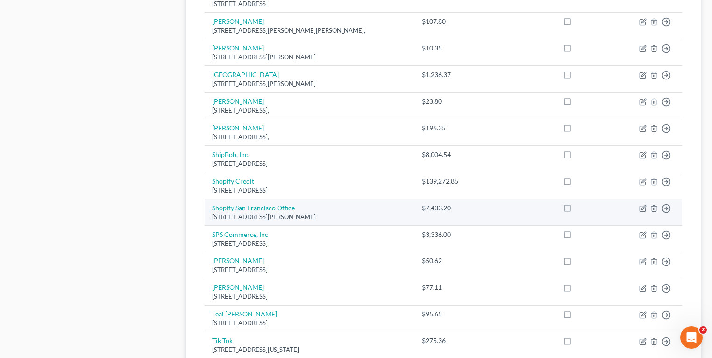
click at [277, 204] on link "Shopify San Francisco Office" at bounding box center [253, 208] width 83 height 8
select select "4"
select select "11"
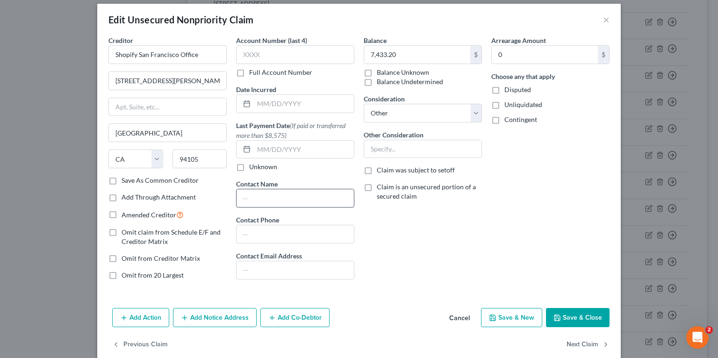
scroll to position [0, 0]
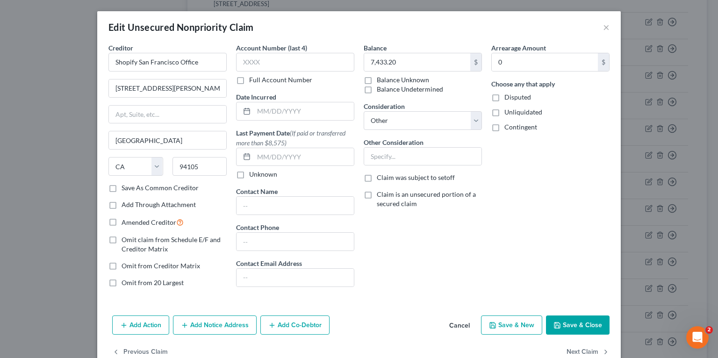
click at [358, 29] on div "Edit Unsecured Nonpriority Claim ×" at bounding box center [358, 27] width 523 height 32
click at [358, 29] on button "×" at bounding box center [606, 26] width 7 height 11
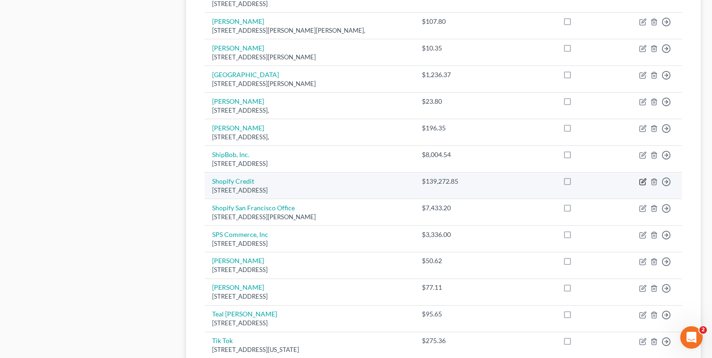
click at [358, 181] on icon "button" at bounding box center [642, 181] width 7 height 7
select select "48"
select select "2"
